Goal: Information Seeking & Learning: Check status

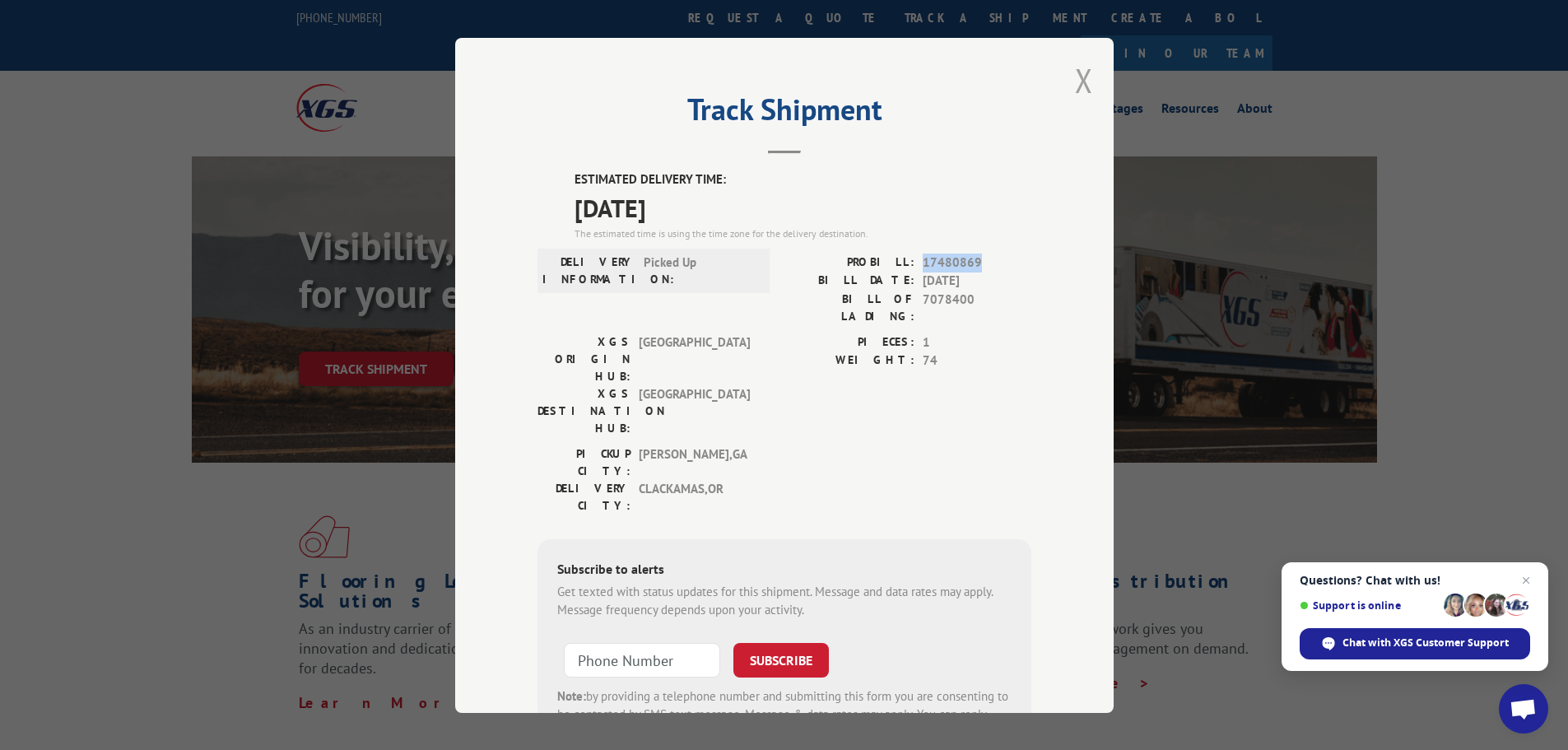
click at [1078, 80] on button "Close modal" at bounding box center [1084, 80] width 18 height 44
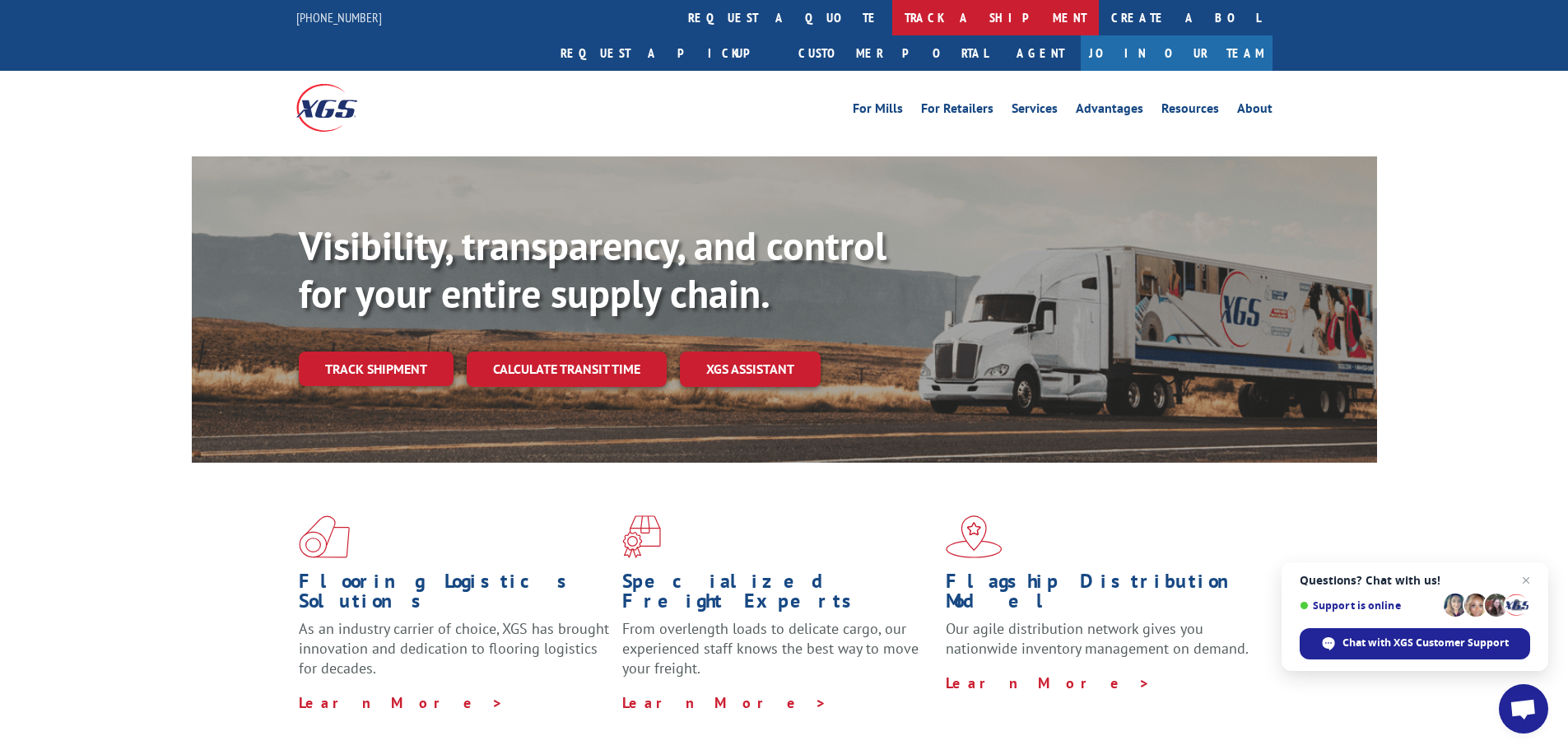
click at [893, 18] on link "track a shipment" at bounding box center [996, 18] width 207 height 35
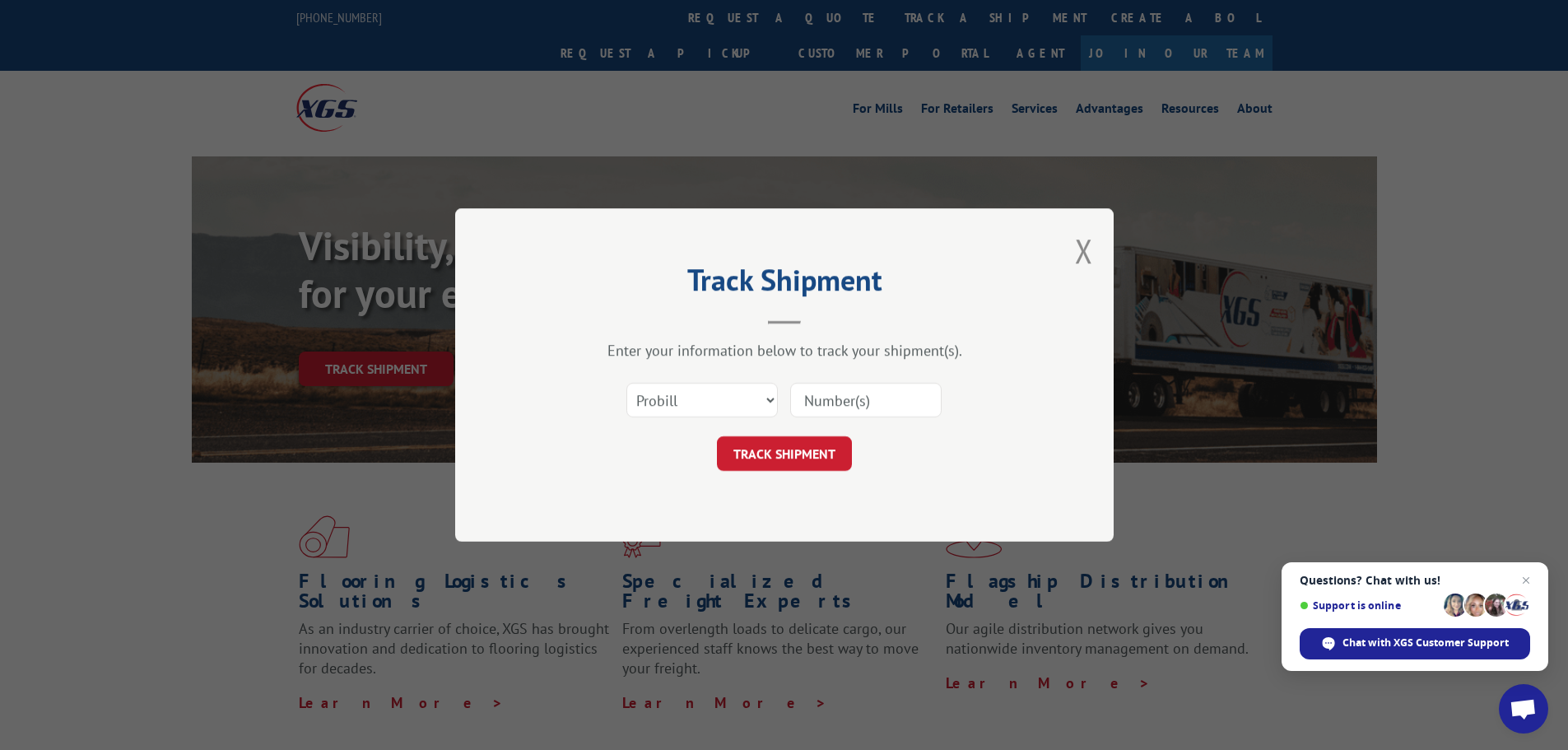
click at [851, 398] on input at bounding box center [866, 400] width 152 height 34
paste input "17232208"
type input "17232208"
click at [790, 444] on button "TRACK SHIPMENT" at bounding box center [784, 453] width 135 height 34
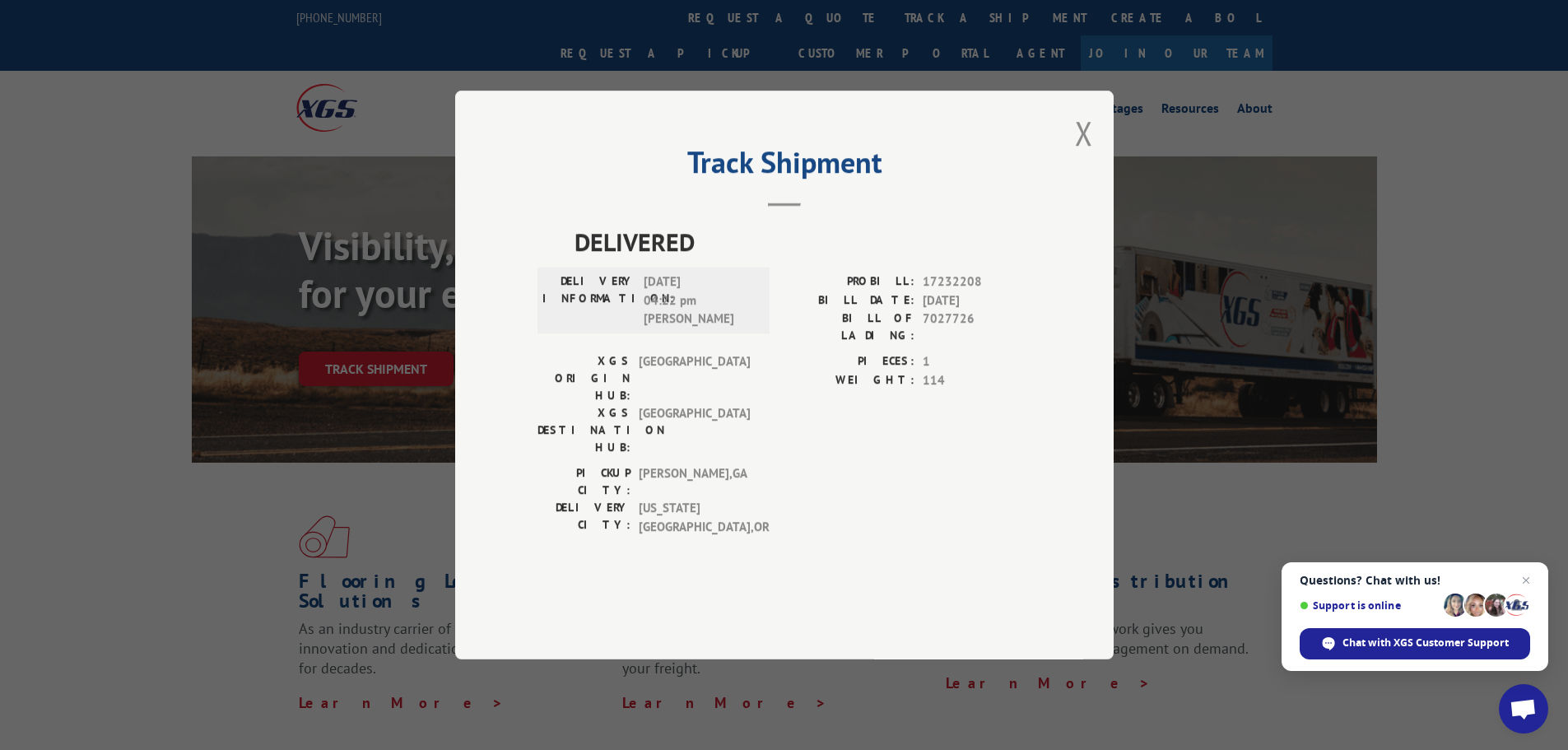
click at [947, 292] on span "17232208" at bounding box center [977, 282] width 109 height 19
copy span "17232208"
click at [1077, 155] on button "Close modal" at bounding box center [1084, 133] width 18 height 44
